Goal: Information Seeking & Learning: Learn about a topic

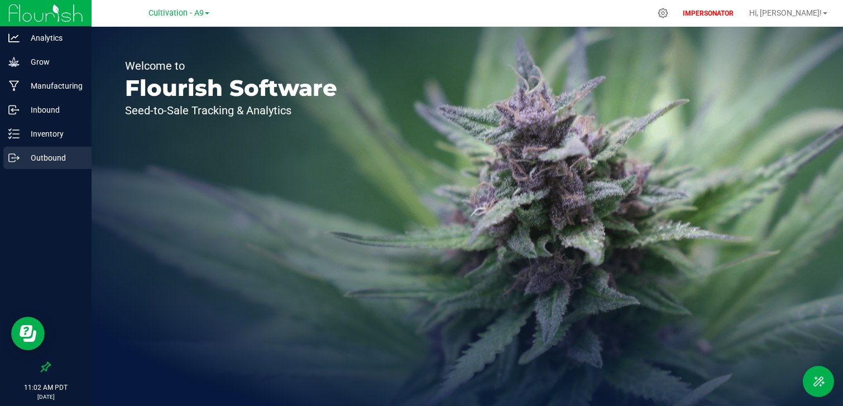
click at [50, 168] on div "Outbound" at bounding box center [47, 158] width 88 height 22
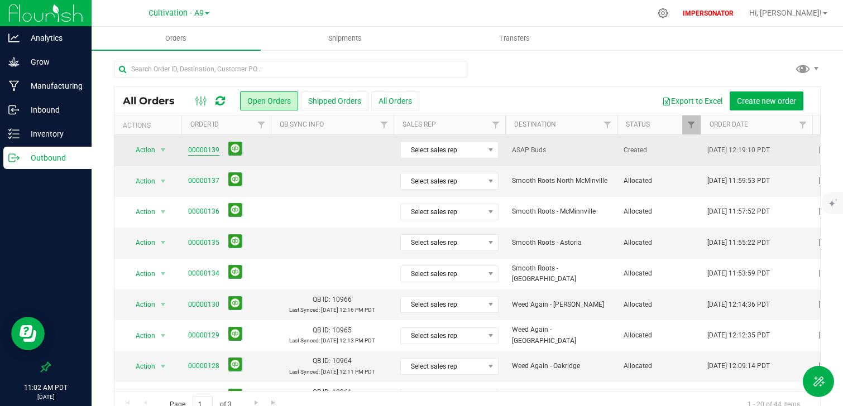
click at [208, 147] on link "00000139" at bounding box center [203, 150] width 31 height 11
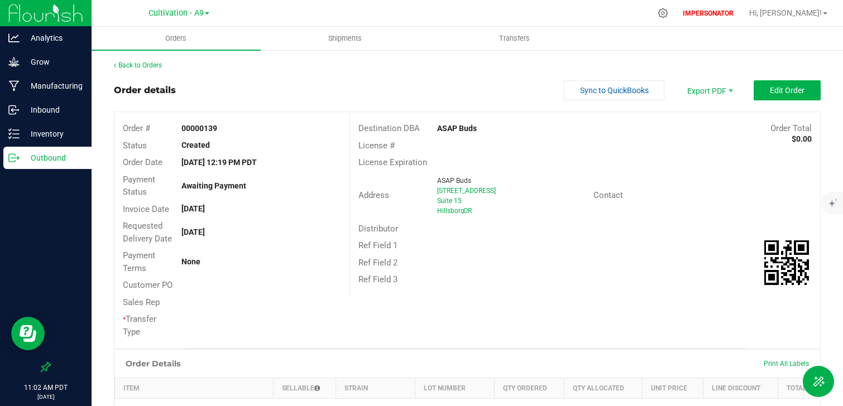
drag, startPoint x: 480, startPoint y: 124, endPoint x: 420, endPoint y: 125, distance: 60.3
click at [420, 125] on div "Destination DBA ASAP Buds Order Total $0.00" at bounding box center [585, 128] width 470 height 17
click at [358, 39] on span "Shipments" at bounding box center [345, 38] width 64 height 10
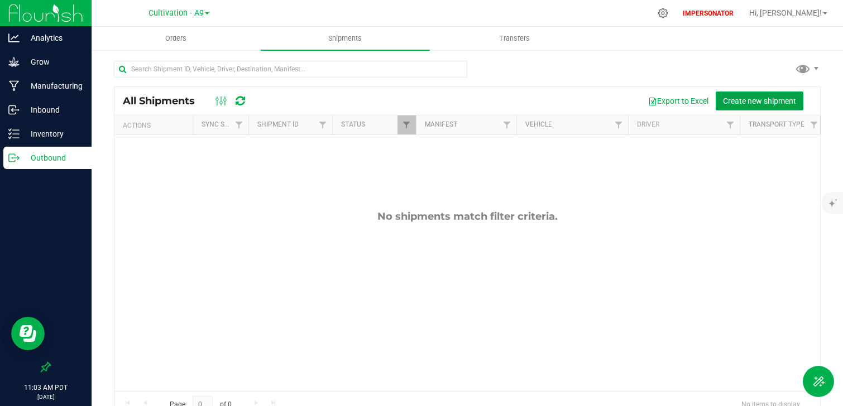
click at [750, 103] on span "Create new shipment" at bounding box center [759, 101] width 73 height 9
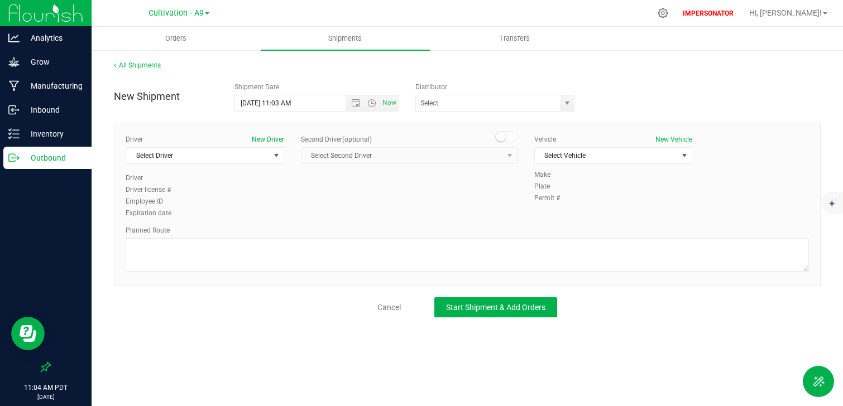
click at [45, 157] on p "Outbound" at bounding box center [53, 157] width 67 height 13
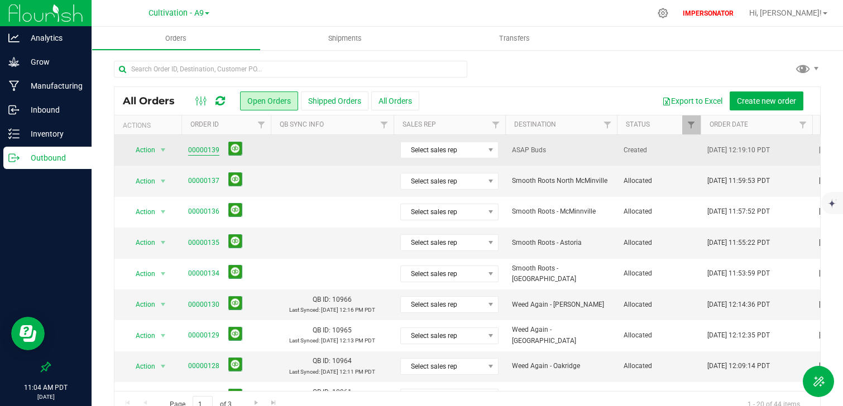
click at [205, 150] on link "00000139" at bounding box center [203, 150] width 31 height 11
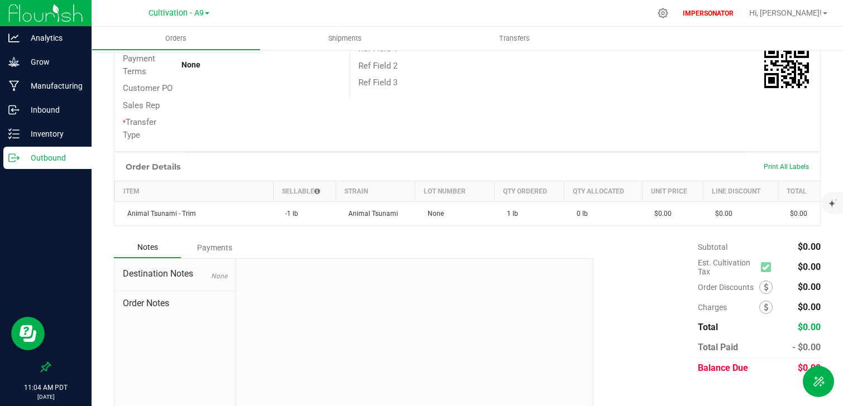
scroll to position [211, 0]
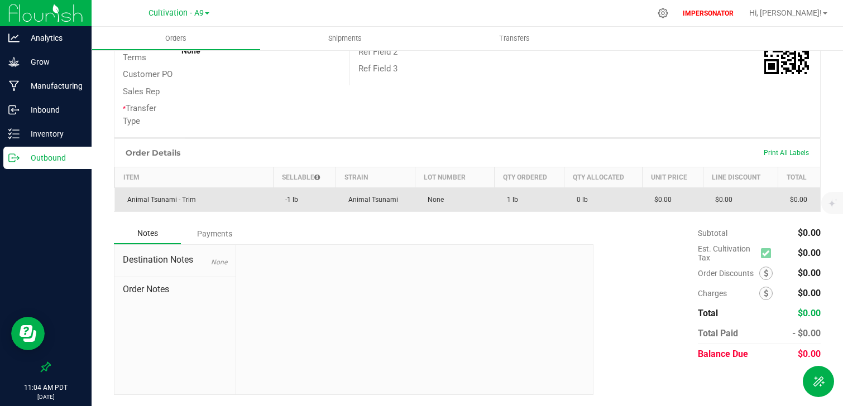
drag, startPoint x: 135, startPoint y: 200, endPoint x: 537, endPoint y: 203, distance: 402.0
click at [537, 203] on outbound-order-line-row "Animal Tsunami - Trim -1 lb Animal Tsunami None 1 lb 0 lb $0.00 $0.00 $0.00" at bounding box center [468, 200] width 706 height 24
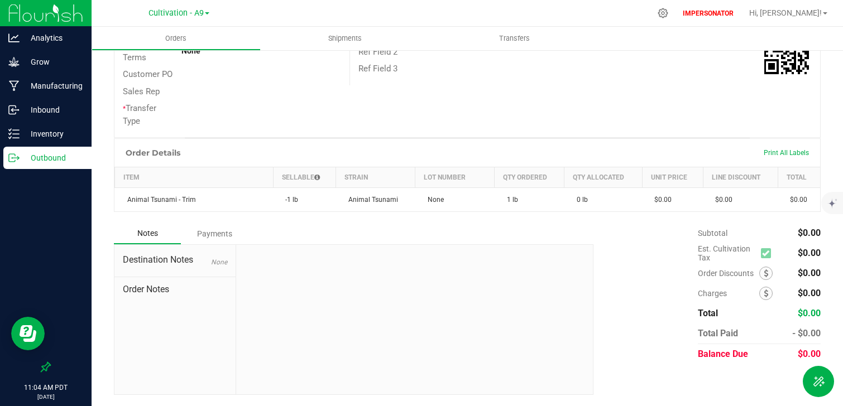
click at [550, 217] on div "Order Details Print All Labels Item Sellable Strain Lot Number Qty Ordered Qty …" at bounding box center [467, 180] width 707 height 85
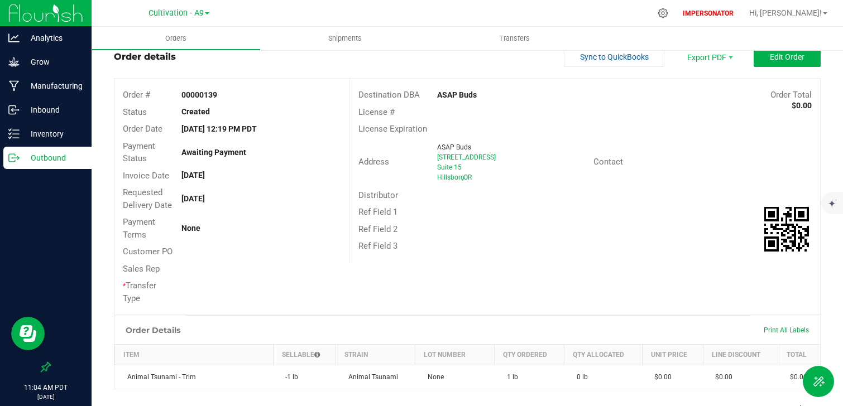
scroll to position [13, 0]
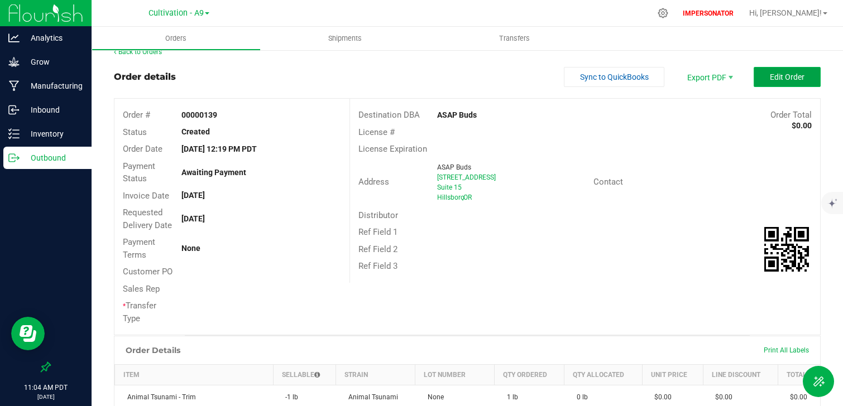
click at [794, 74] on span "Edit Order" at bounding box center [787, 77] width 35 height 9
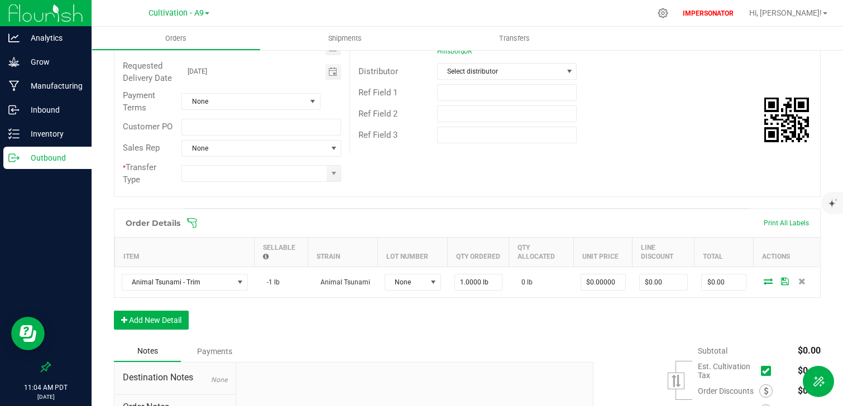
scroll to position [175, 0]
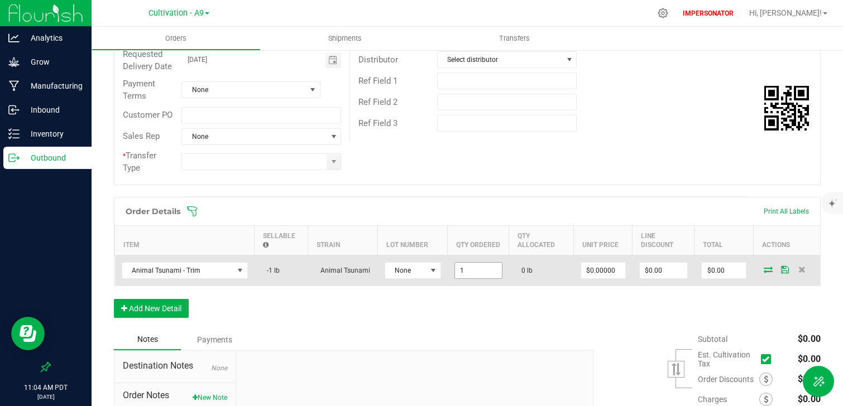
click at [495, 271] on input "1" at bounding box center [478, 271] width 47 height 16
click at [783, 273] on icon at bounding box center [785, 269] width 8 height 7
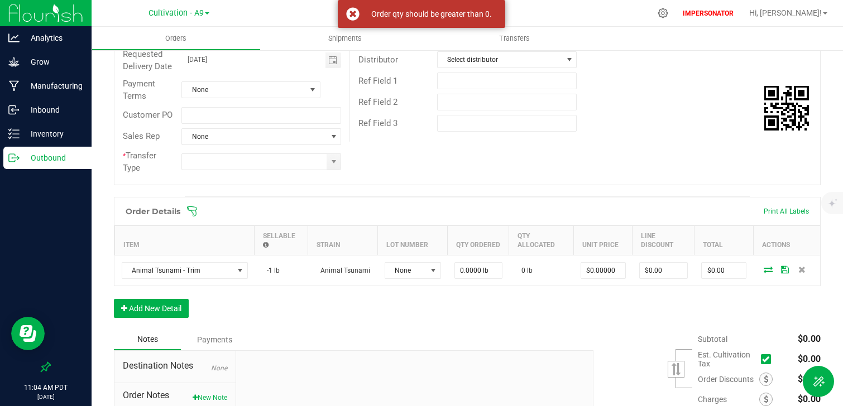
click at [580, 324] on div "Order Details Print All Labels Item Sellable Strain Lot Number Qty Ordered Qty …" at bounding box center [467, 263] width 707 height 132
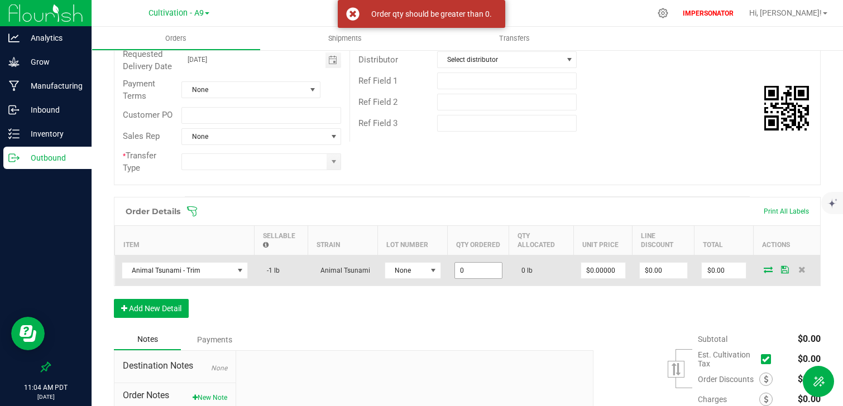
click at [483, 272] on input "0" at bounding box center [478, 271] width 47 height 16
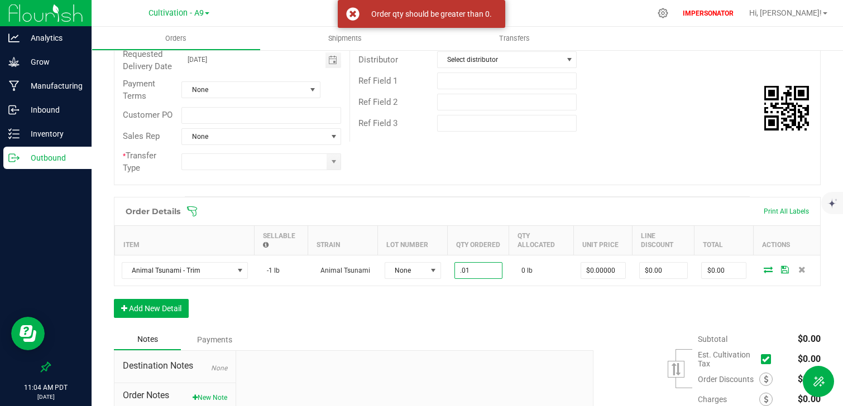
type input "0.0100 lb"
click at [495, 313] on div "Order Details Print All Labels Item Sellable Strain Lot Number Qty Ordered Qty …" at bounding box center [467, 263] width 707 height 132
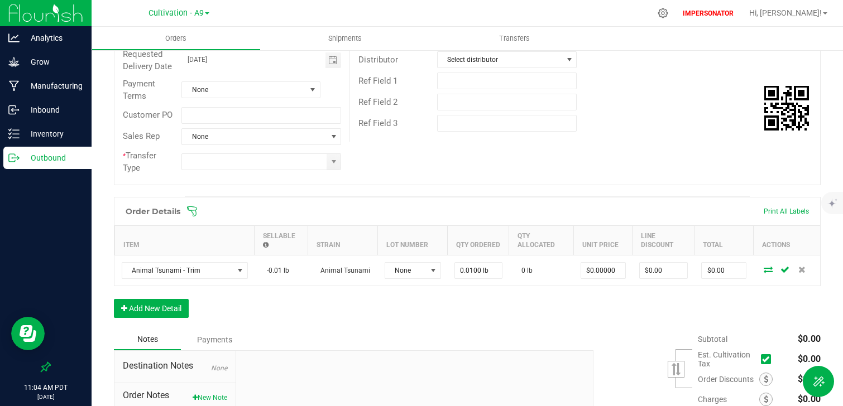
scroll to position [0, 0]
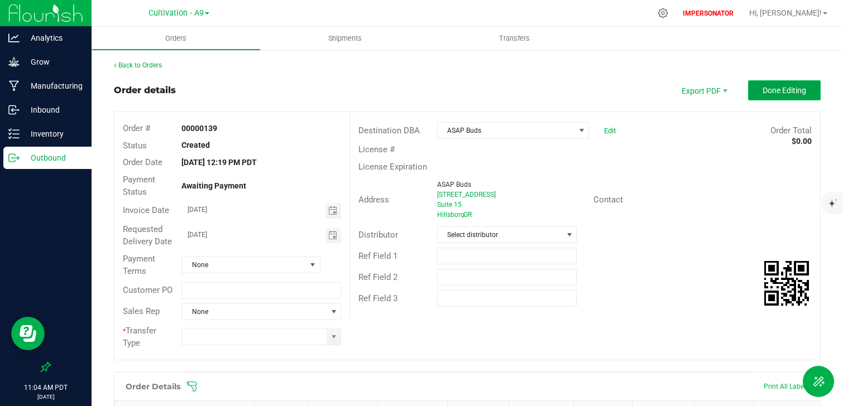
click at [765, 95] on button "Done Editing" at bounding box center [784, 90] width 73 height 20
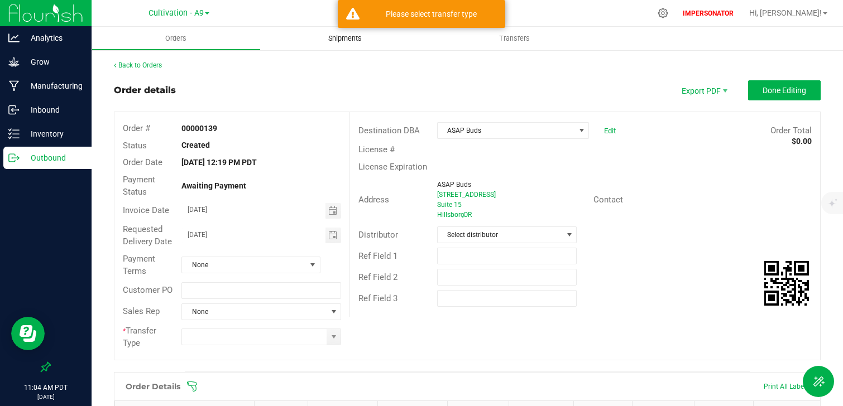
click at [344, 45] on uib-tab-heading "Shipments" at bounding box center [345, 38] width 169 height 23
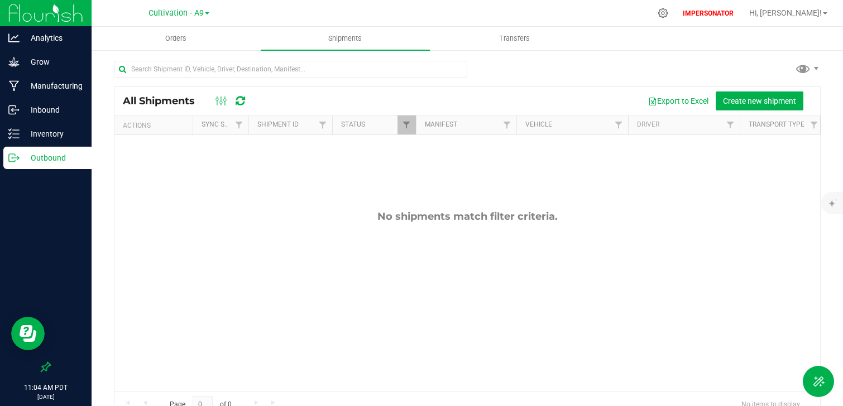
click at [50, 164] on p "Outbound" at bounding box center [53, 157] width 67 height 13
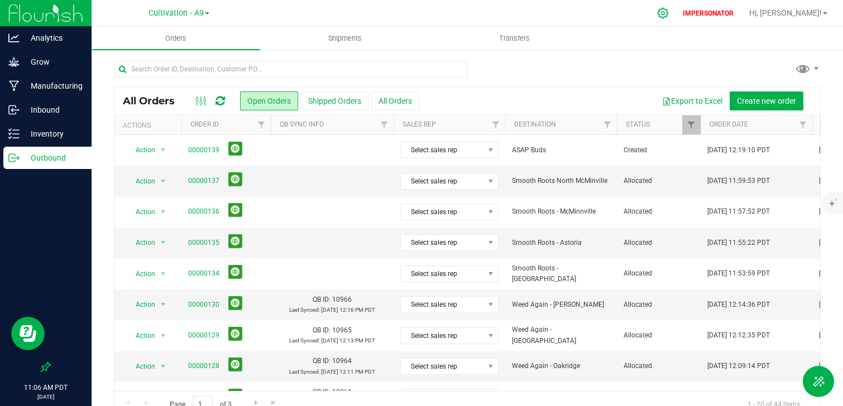
click at [669, 12] on icon at bounding box center [663, 13] width 12 height 12
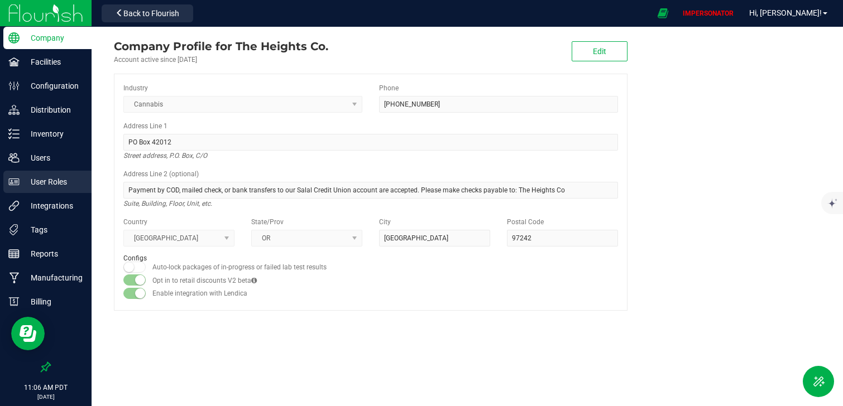
click at [52, 188] on p "User Roles" at bounding box center [53, 181] width 67 height 13
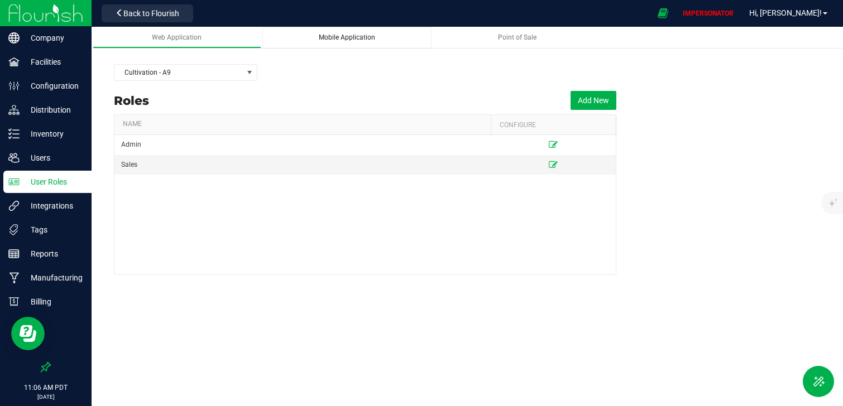
click at [353, 37] on span "Mobile Application" at bounding box center [347, 37] width 56 height 8
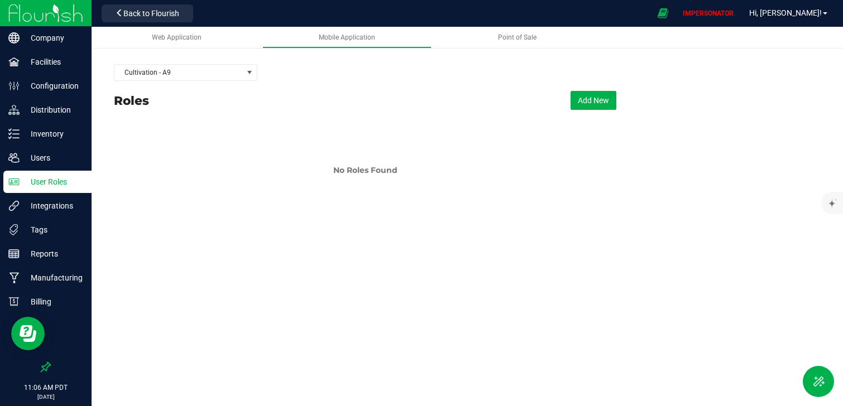
click at [600, 85] on div "Cultivation - A9" at bounding box center [467, 73] width 707 height 28
click at [600, 93] on button "Add New" at bounding box center [594, 100] width 46 height 19
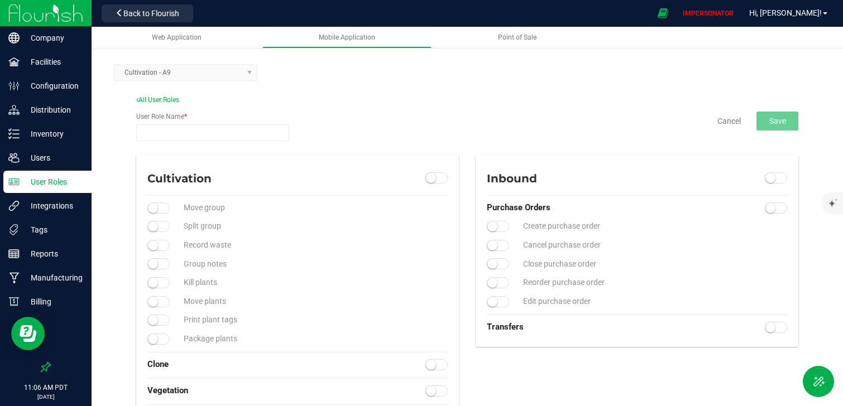
click at [724, 127] on div "Cancel Save" at bounding box center [757, 121] width 81 height 19
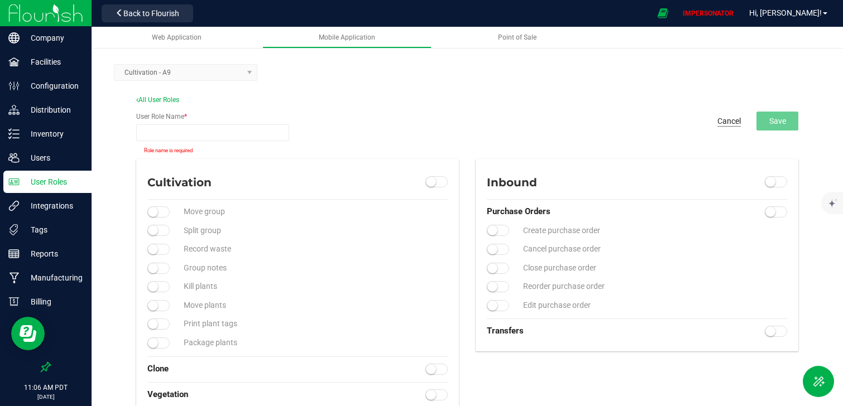
click at [725, 123] on button "Cancel" at bounding box center [728, 121] width 23 height 11
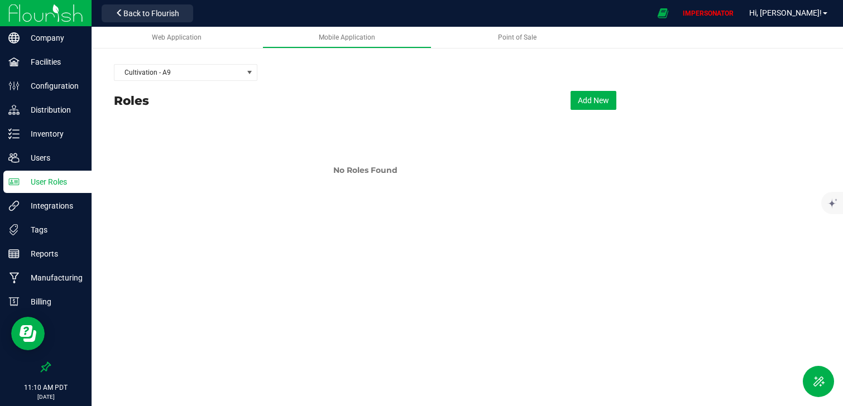
click at [73, 12] on img at bounding box center [45, 13] width 75 height 26
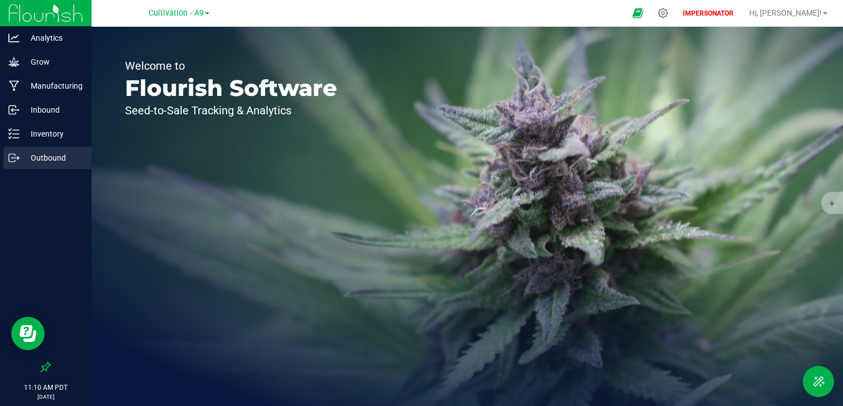
click at [58, 159] on p "Outbound" at bounding box center [53, 157] width 67 height 13
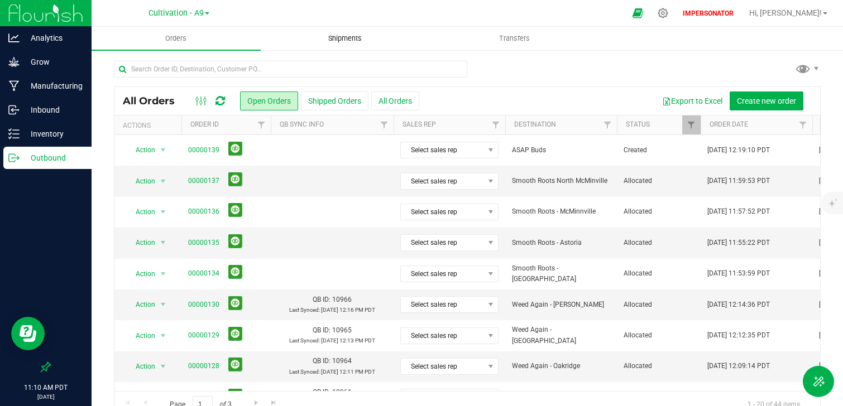
click at [352, 36] on span "Shipments" at bounding box center [345, 38] width 64 height 10
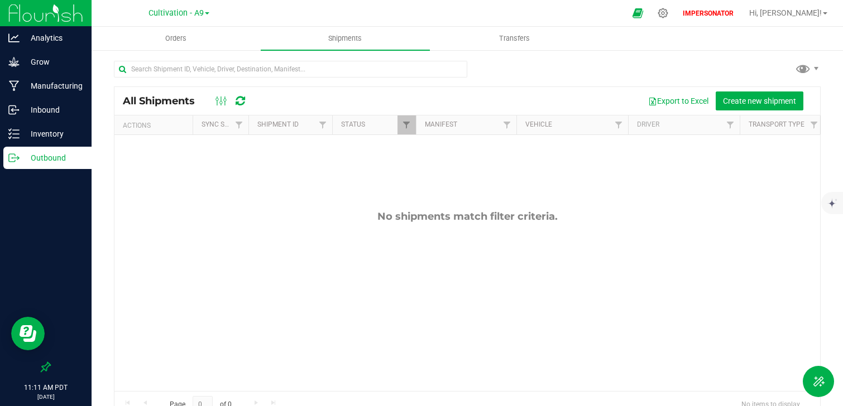
click at [44, 155] on p "Outbound" at bounding box center [53, 157] width 67 height 13
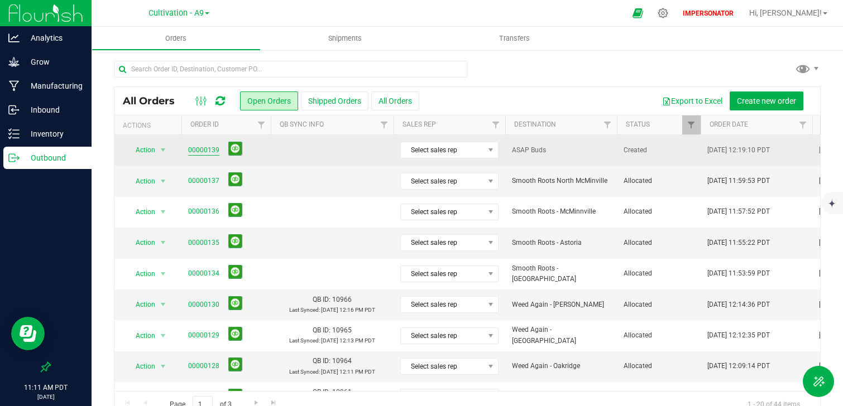
click at [207, 148] on link "00000139" at bounding box center [203, 150] width 31 height 11
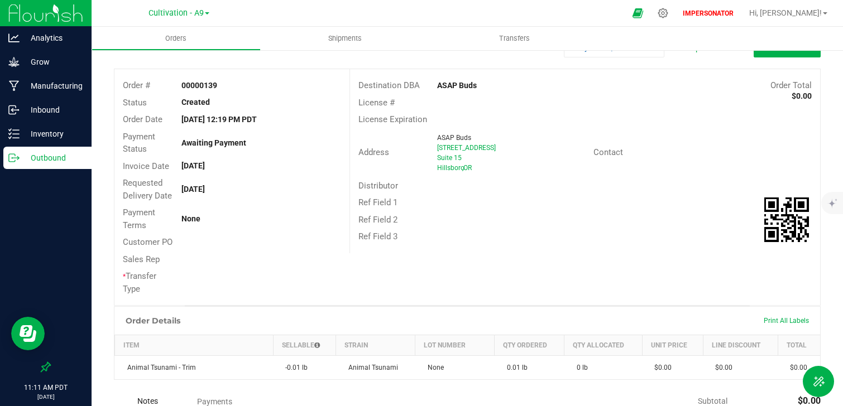
scroll to position [79, 0]
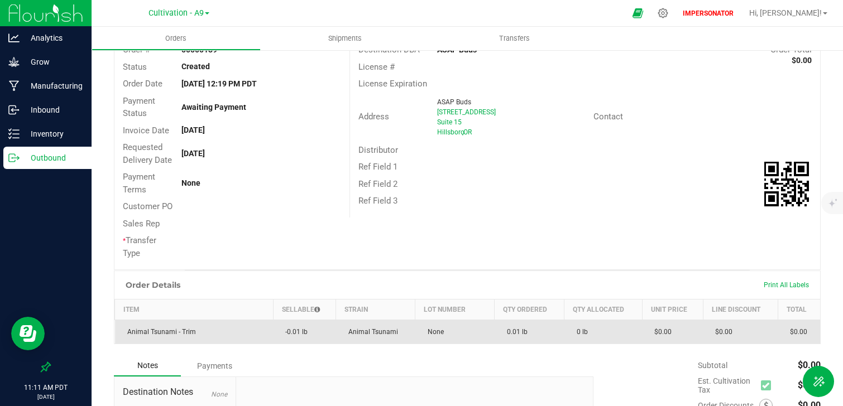
drag, startPoint x: 147, startPoint y: 331, endPoint x: 493, endPoint y: 338, distance: 345.7
click at [493, 338] on outbound-order-line-row "Animal Tsunami - Trim -0.01 lb Animal Tsunami None 0.01 lb 0 lb $0.00 $0.00 $0.…" at bounding box center [468, 332] width 706 height 24
click at [476, 329] on td "None" at bounding box center [454, 332] width 79 height 24
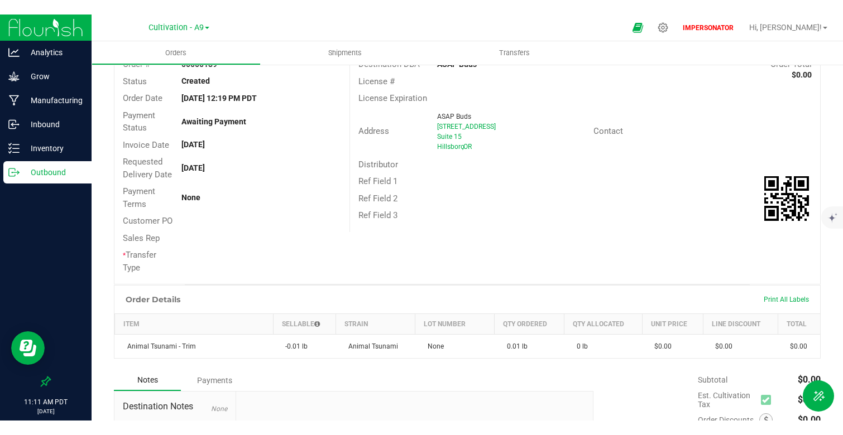
scroll to position [0, 0]
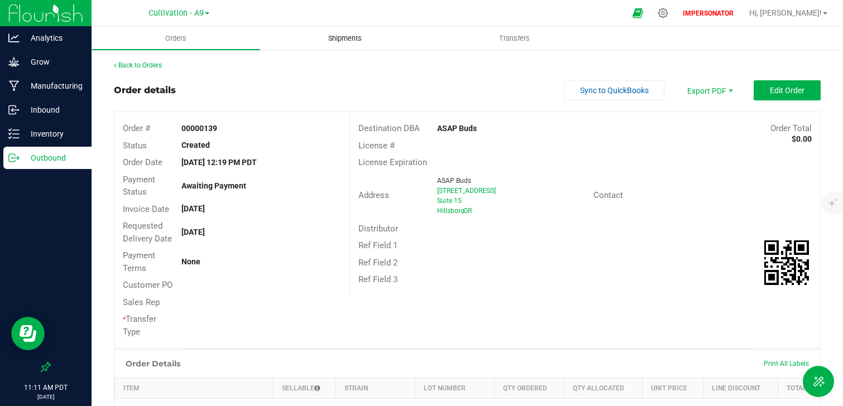
click at [336, 41] on span "Shipments" at bounding box center [345, 38] width 64 height 10
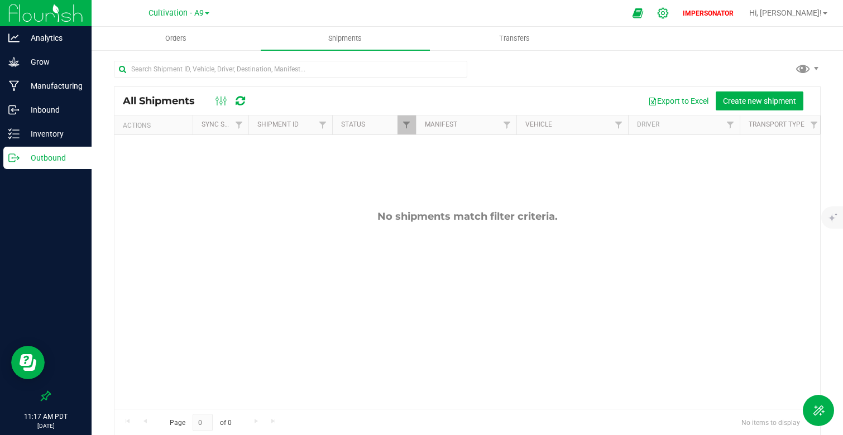
click at [668, 13] on icon at bounding box center [663, 13] width 11 height 11
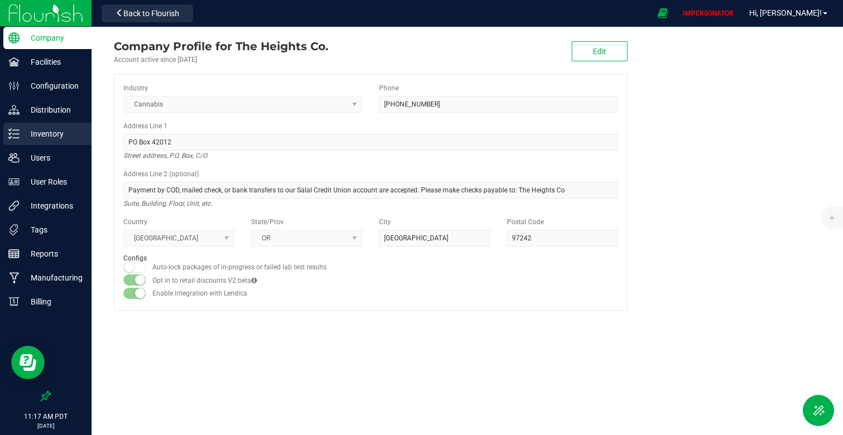
click at [39, 140] on p "Inventory" at bounding box center [53, 133] width 67 height 13
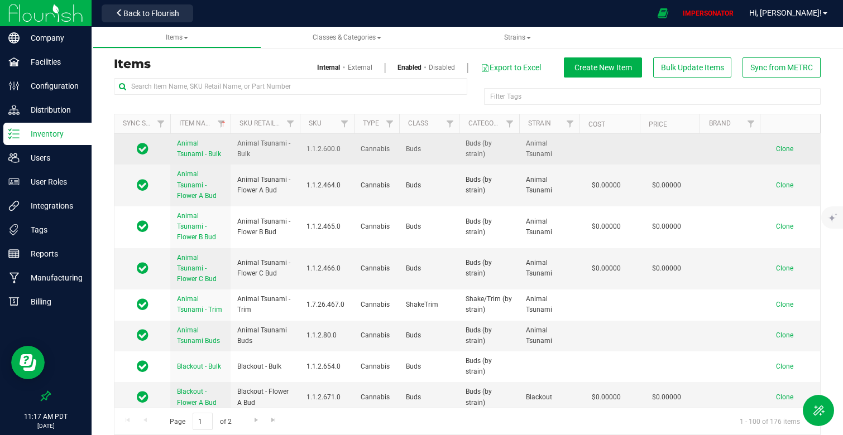
click at [203, 157] on span "Animal Tsunami - Bulk" at bounding box center [199, 149] width 44 height 18
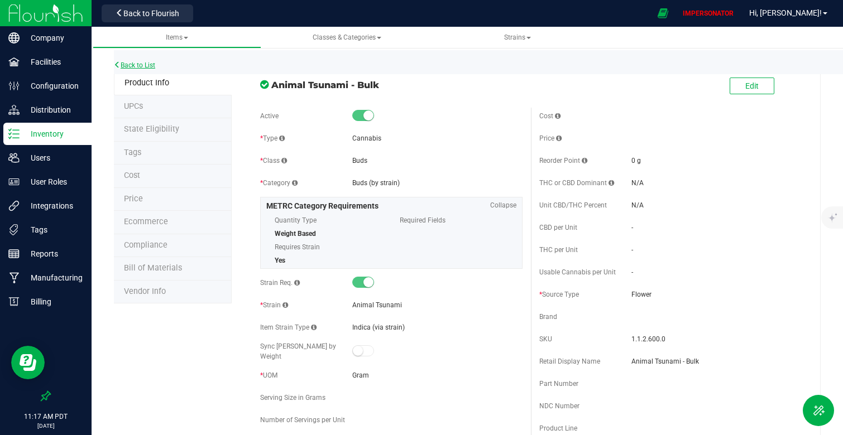
click at [132, 66] on link "Back to List" at bounding box center [134, 65] width 41 height 8
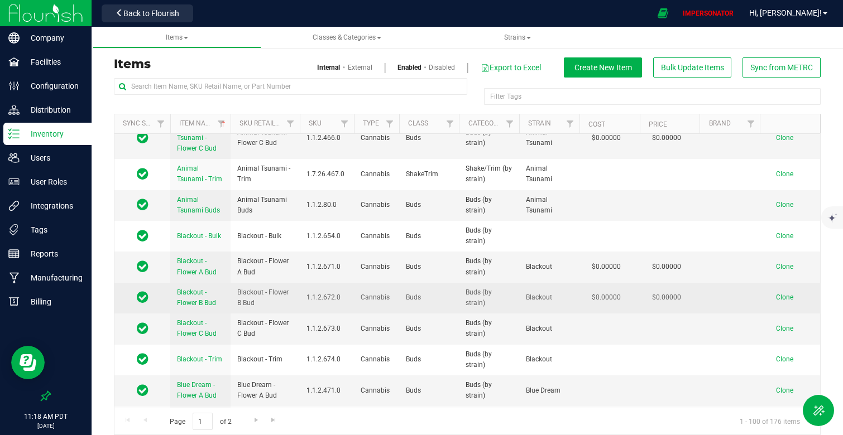
scroll to position [131, 0]
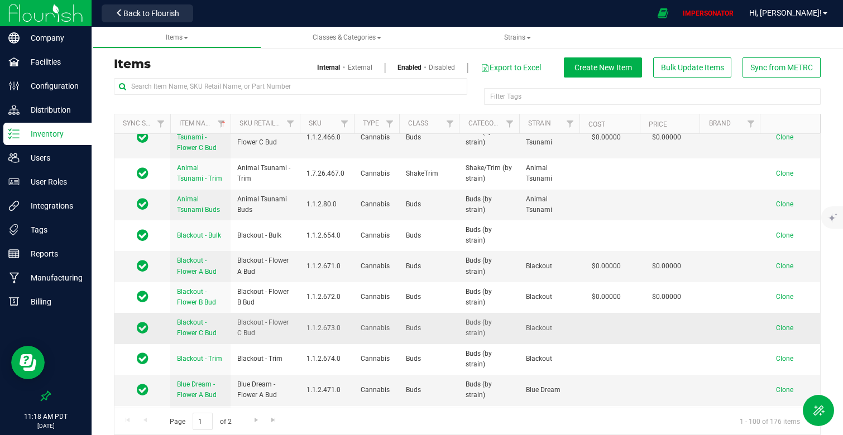
click at [203, 327] on span "Blackout - Flower C Bud" at bounding box center [197, 328] width 40 height 18
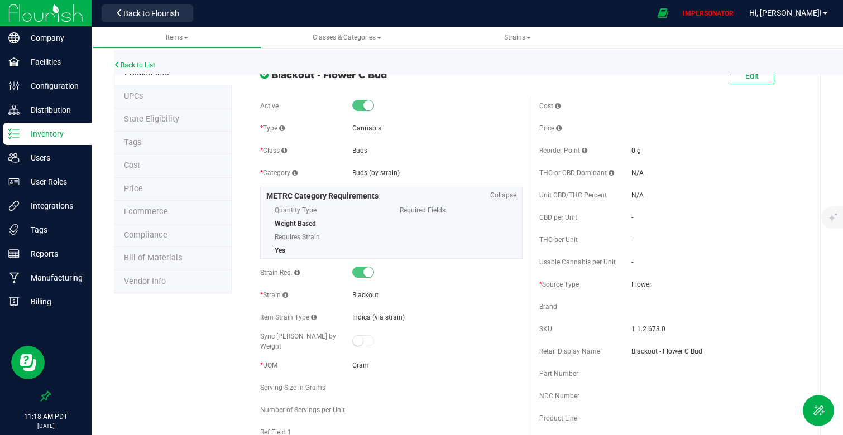
scroll to position [2, 0]
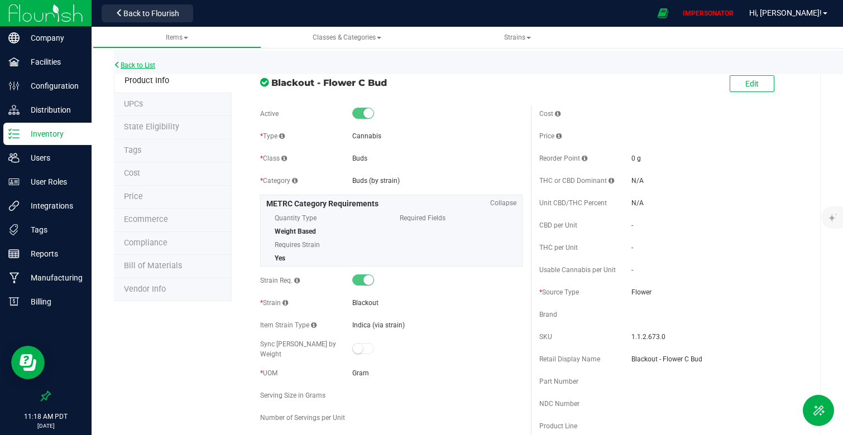
click at [140, 64] on link "Back to List" at bounding box center [134, 65] width 41 height 8
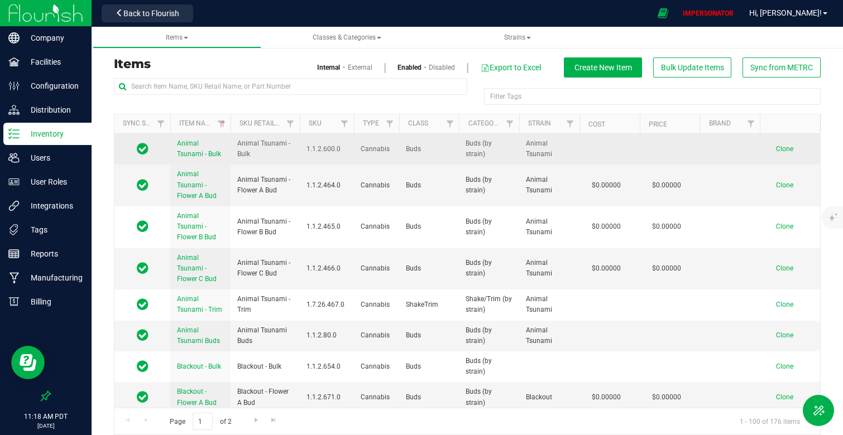
click at [196, 150] on span "Animal Tsunami - Bulk" at bounding box center [199, 149] width 44 height 18
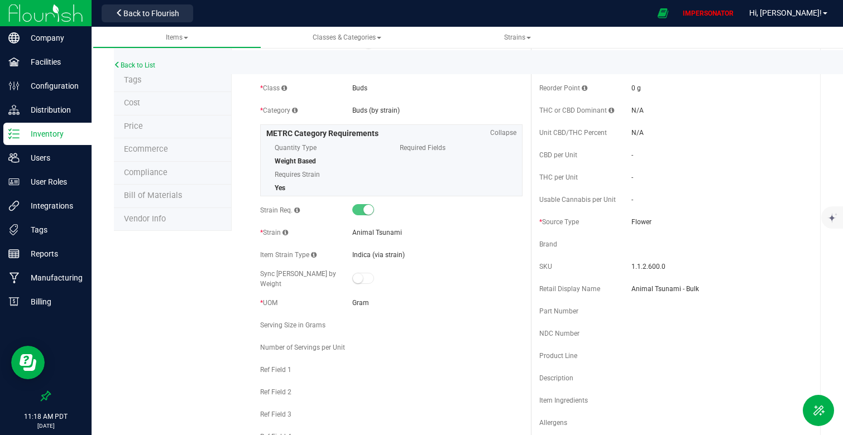
scroll to position [68, 0]
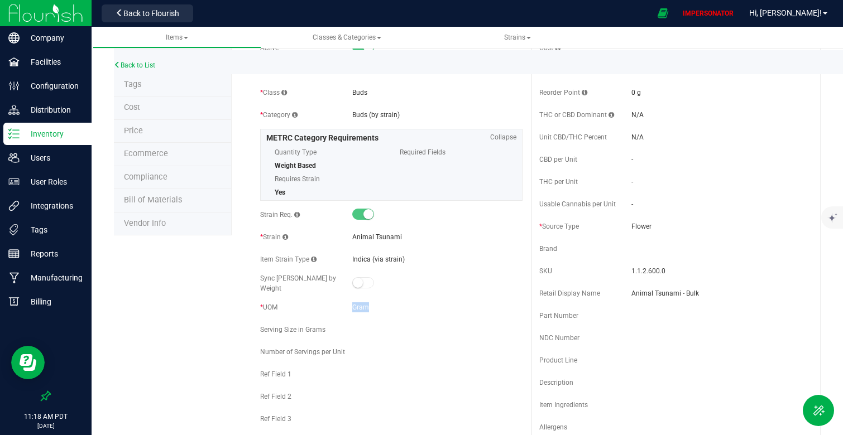
drag, startPoint x: 371, startPoint y: 305, endPoint x: 303, endPoint y: 304, distance: 67.6
click at [303, 304] on div "* UOM Gram" at bounding box center [391, 307] width 262 height 17
click at [364, 344] on div "Number of Servings per Unit" at bounding box center [391, 352] width 262 height 17
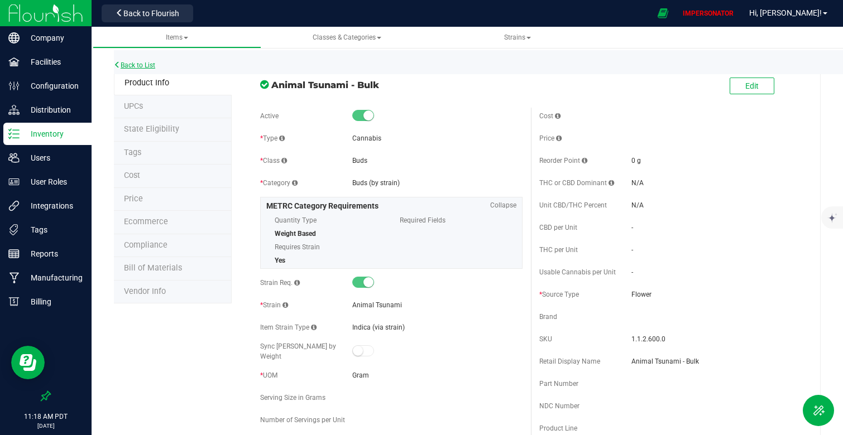
click at [140, 65] on link "Back to List" at bounding box center [134, 65] width 41 height 8
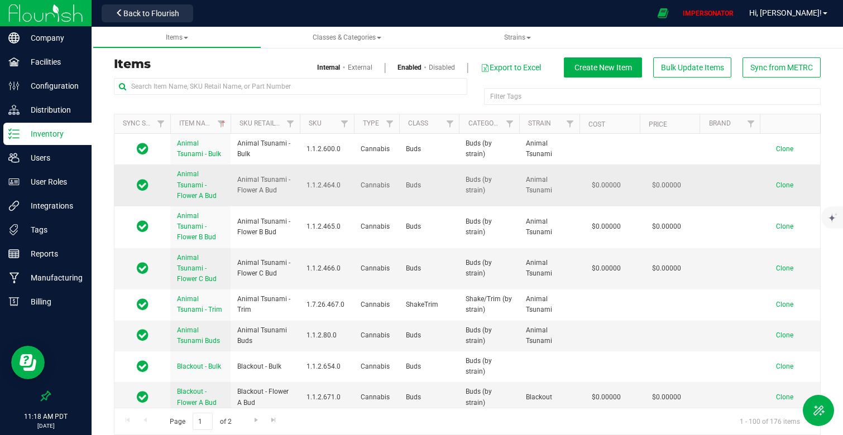
click at [193, 200] on link "Animal Tsunami - Flower A Bud" at bounding box center [200, 185] width 47 height 32
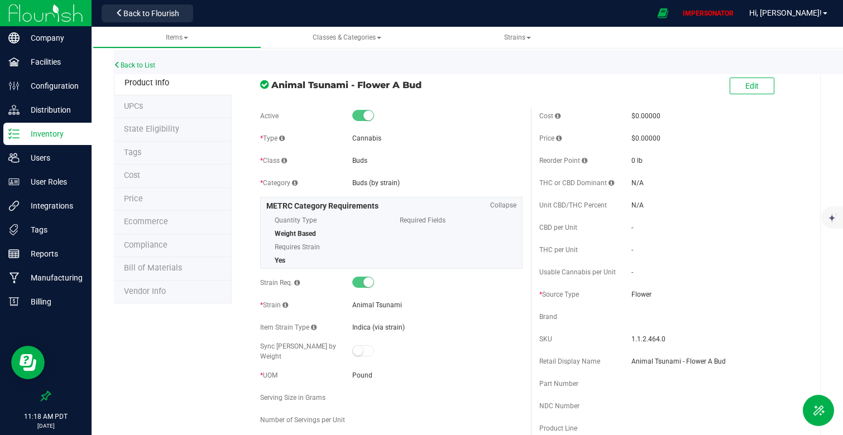
drag, startPoint x: 410, startPoint y: 95, endPoint x: 218, endPoint y: 91, distance: 192.1
click at [127, 59] on div "Back to List" at bounding box center [535, 62] width 843 height 24
click at [127, 60] on div "Back to List" at bounding box center [535, 62] width 843 height 24
click at [134, 64] on link "Back to List" at bounding box center [134, 65] width 41 height 8
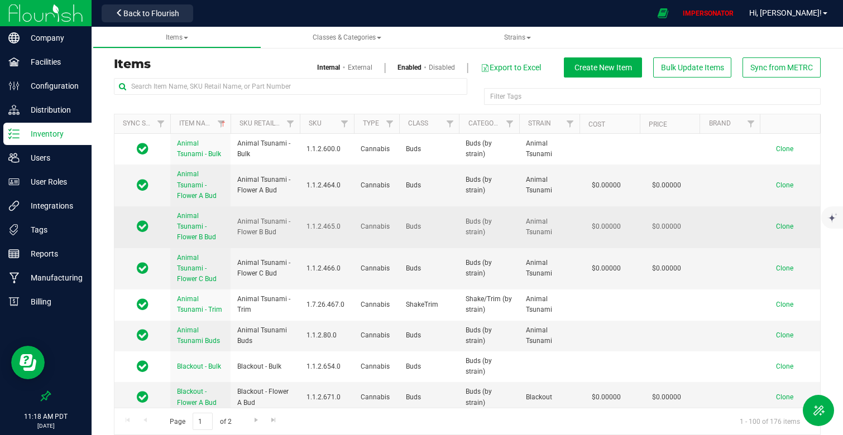
click at [204, 239] on span "Animal Tsunami - Flower B Bud" at bounding box center [196, 226] width 39 height 29
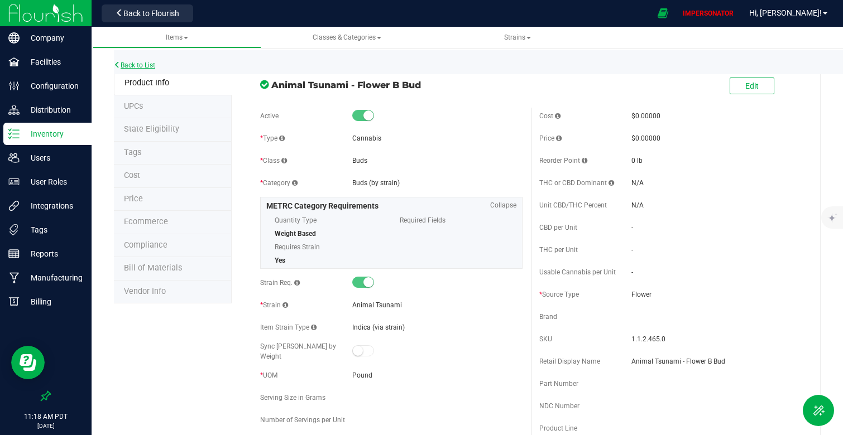
click at [148, 61] on link "Back to List" at bounding box center [134, 65] width 41 height 8
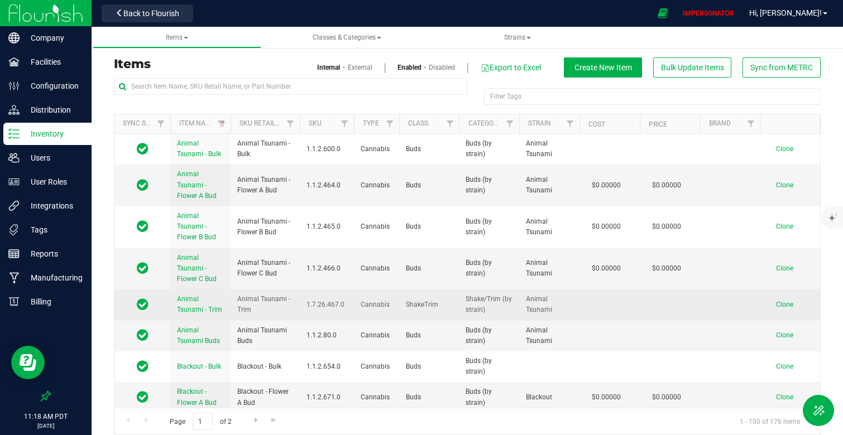
click at [211, 313] on span "Animal Tsunami - Trim" at bounding box center [199, 304] width 45 height 18
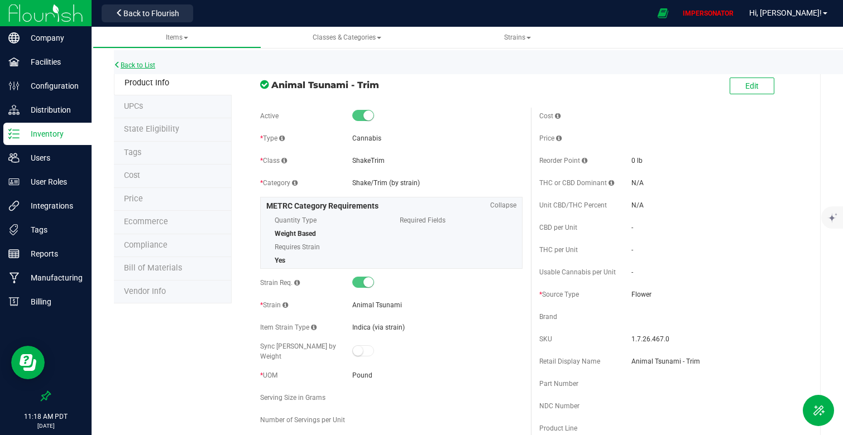
click at [145, 61] on link "Back to List" at bounding box center [134, 65] width 41 height 8
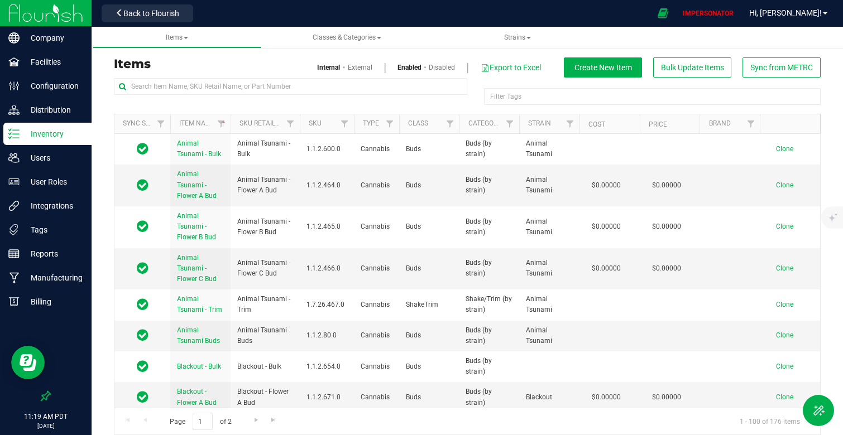
click at [63, 9] on img at bounding box center [45, 13] width 75 height 26
